Goal: Complete application form

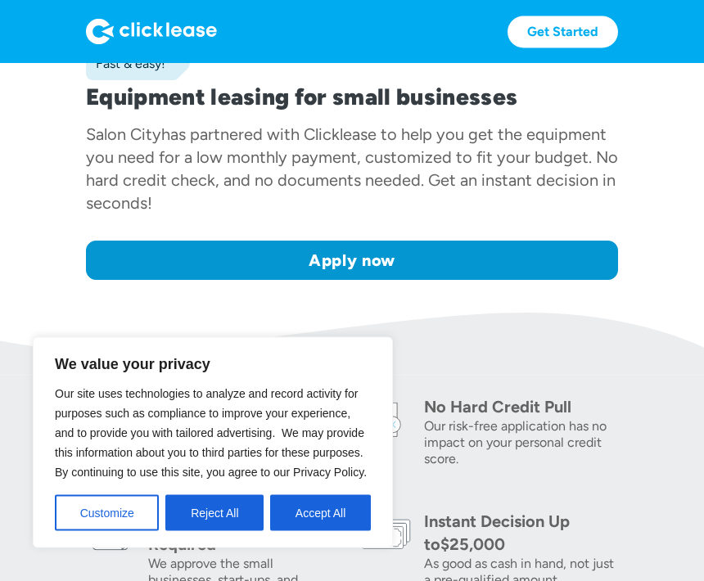
scroll to position [299, 0]
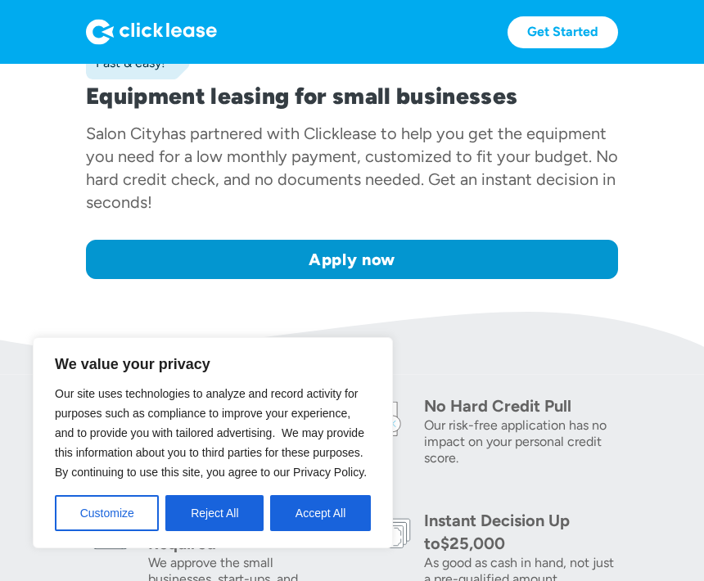
click at [572, 255] on link "Apply now" at bounding box center [352, 259] width 532 height 39
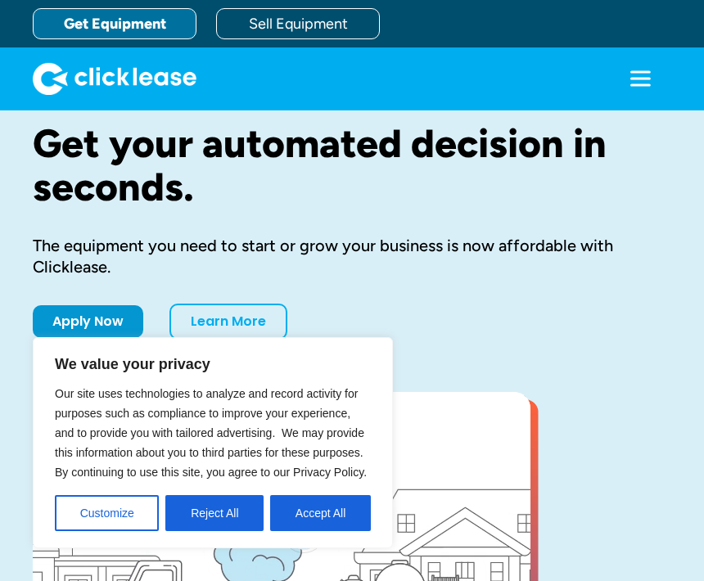
scroll to position [54, 0]
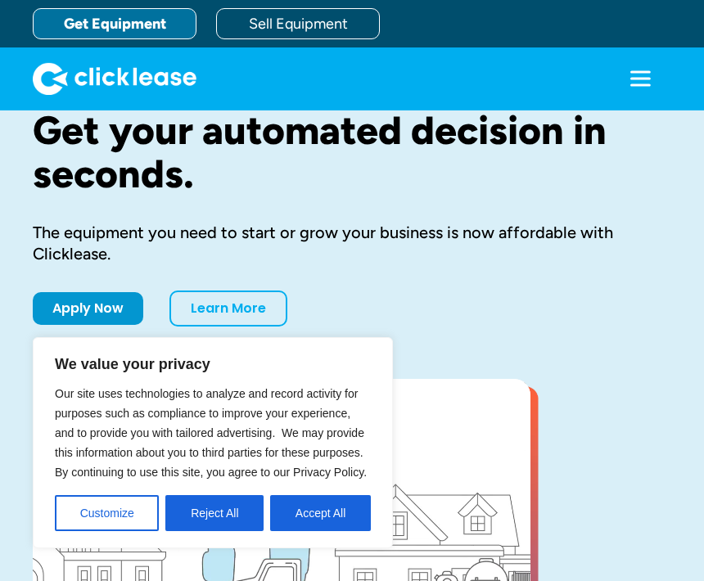
click at [624, 84] on icon "menu" at bounding box center [640, 78] width 33 height 33
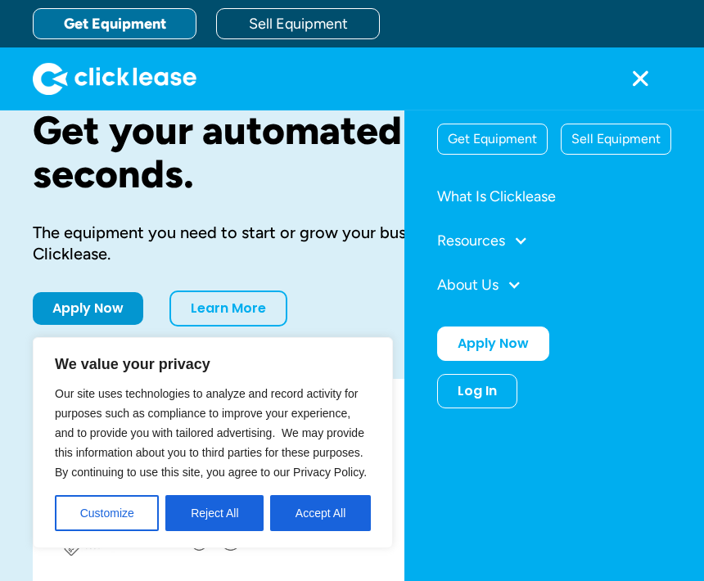
click at [484, 150] on div "Get Equipment" at bounding box center [492, 138] width 109 height 29
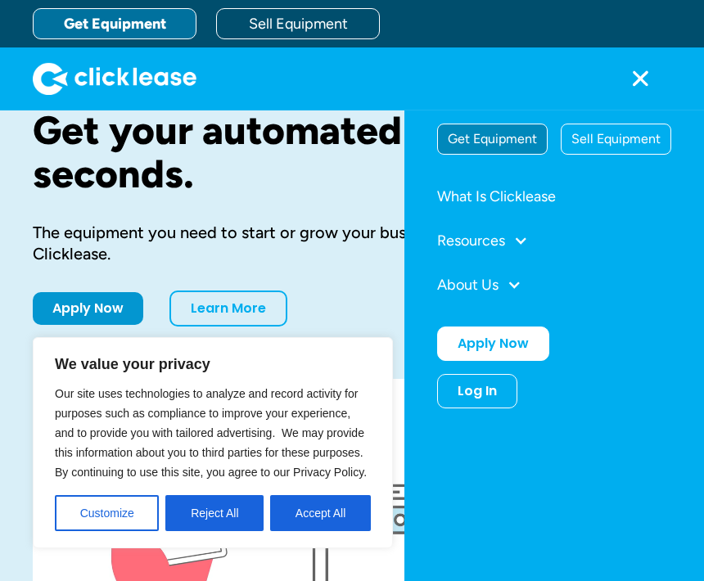
click at [363, 517] on button "Accept All" at bounding box center [320, 513] width 101 height 36
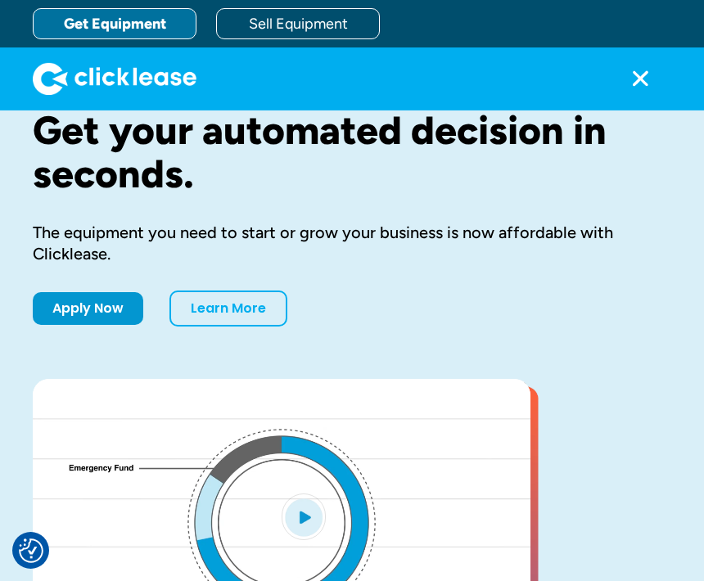
click at [542, 305] on div "Apply Now Learn More" at bounding box center [352, 309] width 639 height 36
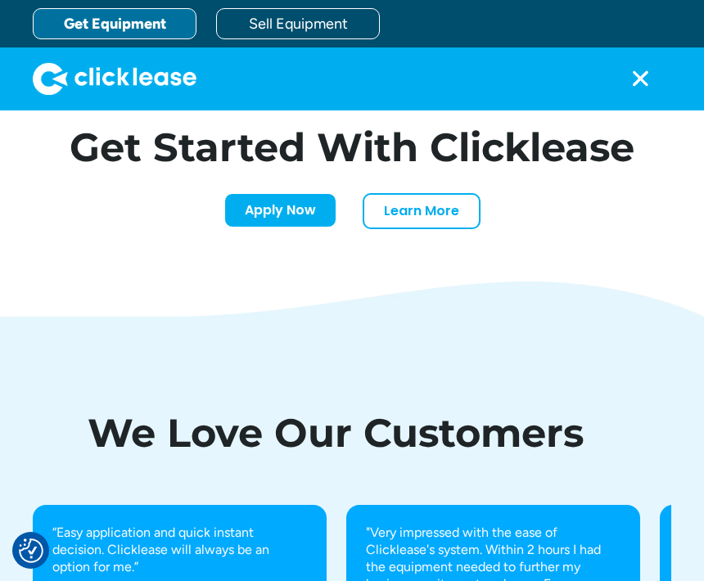
scroll to position [4959, 0]
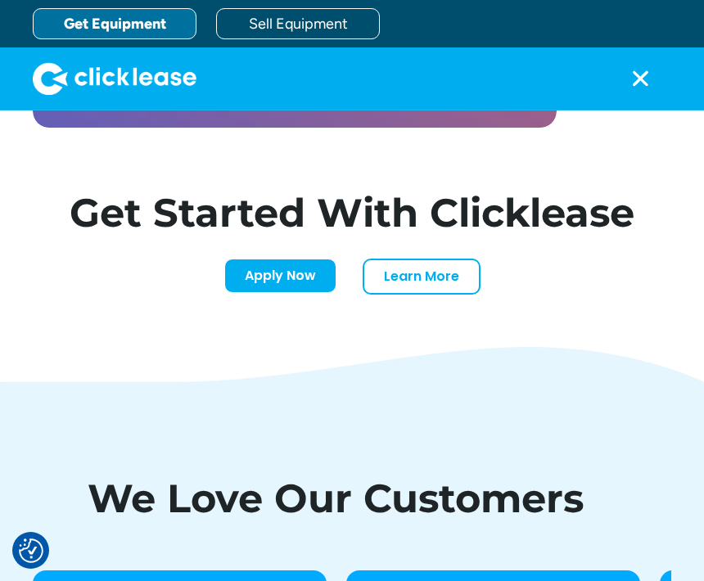
click at [310, 293] on link "Apply Now" at bounding box center [280, 276] width 112 height 34
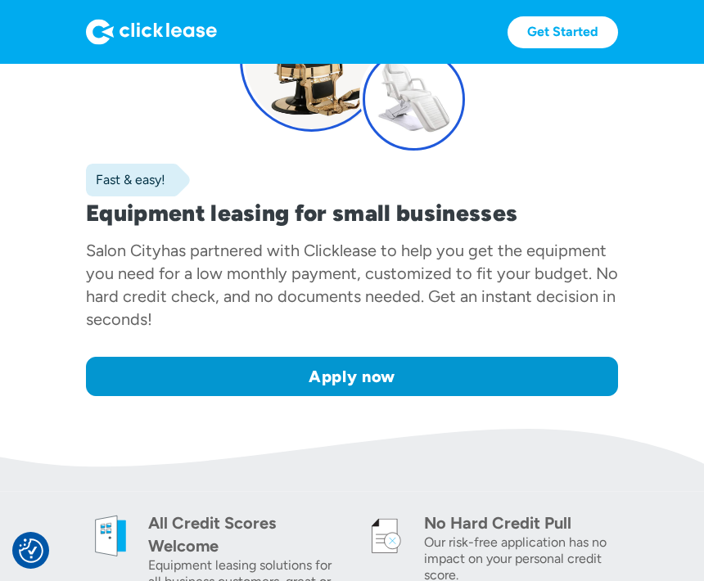
scroll to position [181, 0]
